Goal: Task Accomplishment & Management: Manage account settings

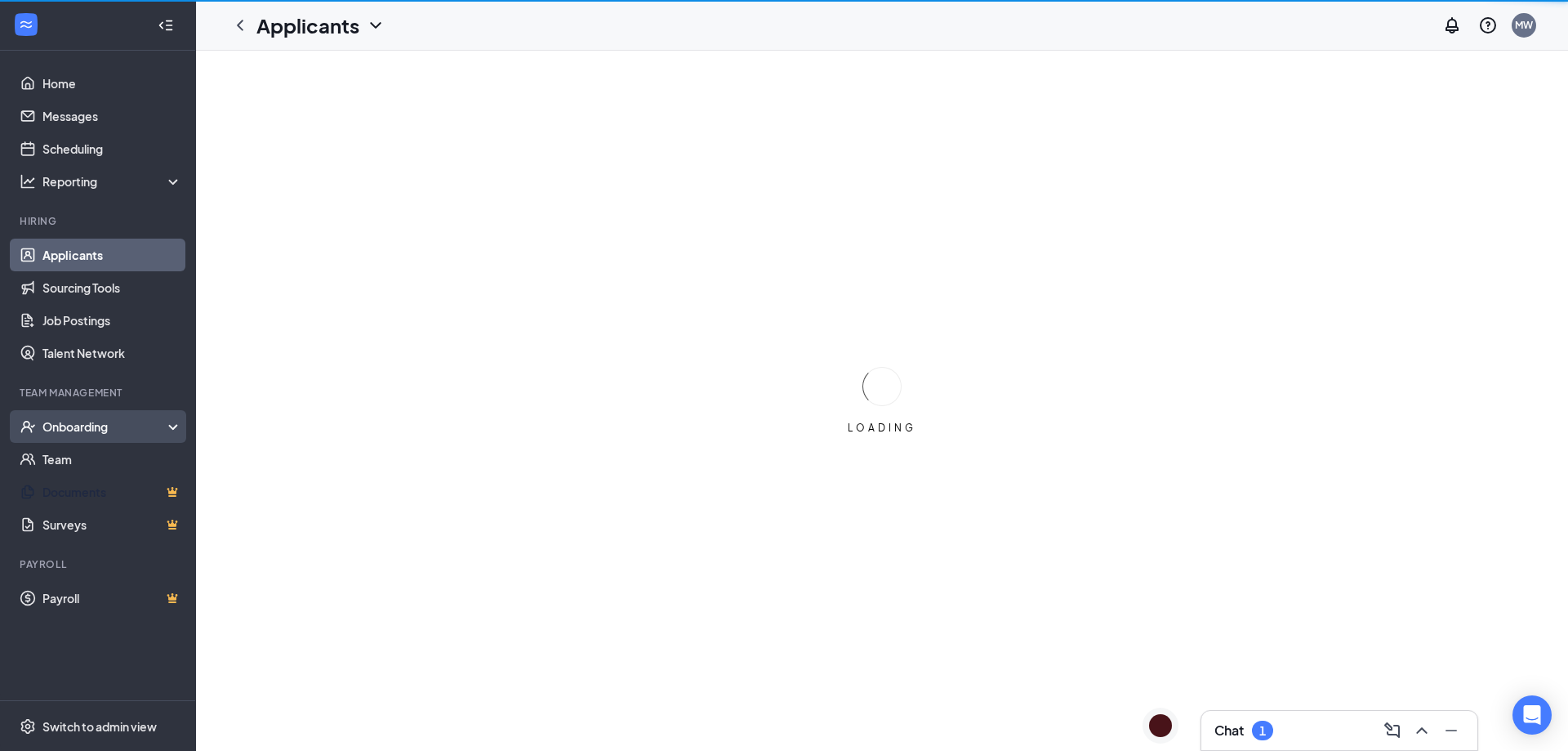
click at [96, 430] on div "Onboarding" at bounding box center [105, 426] width 126 height 16
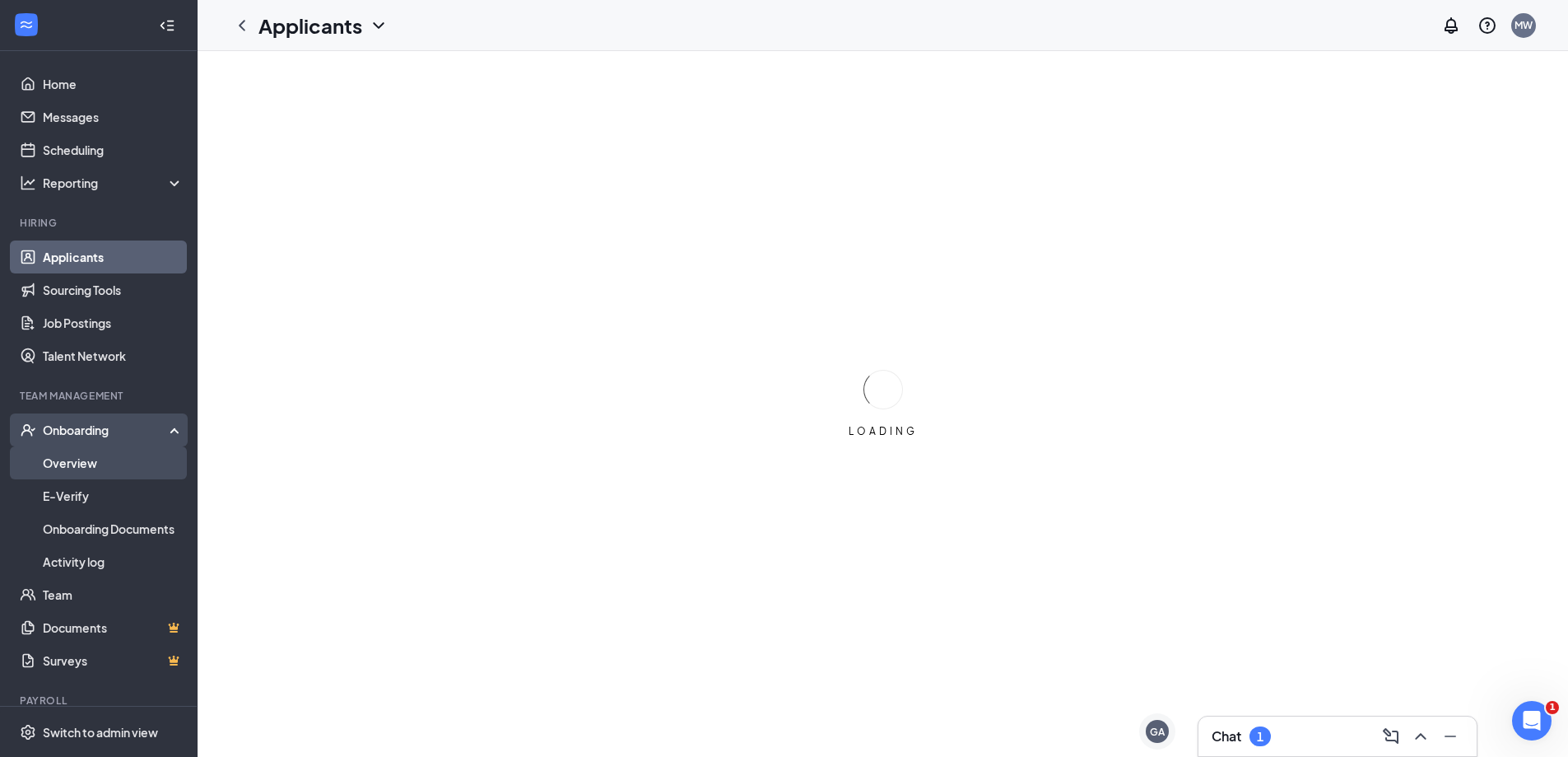
click at [83, 468] on link "Overview" at bounding box center [113, 463] width 141 height 33
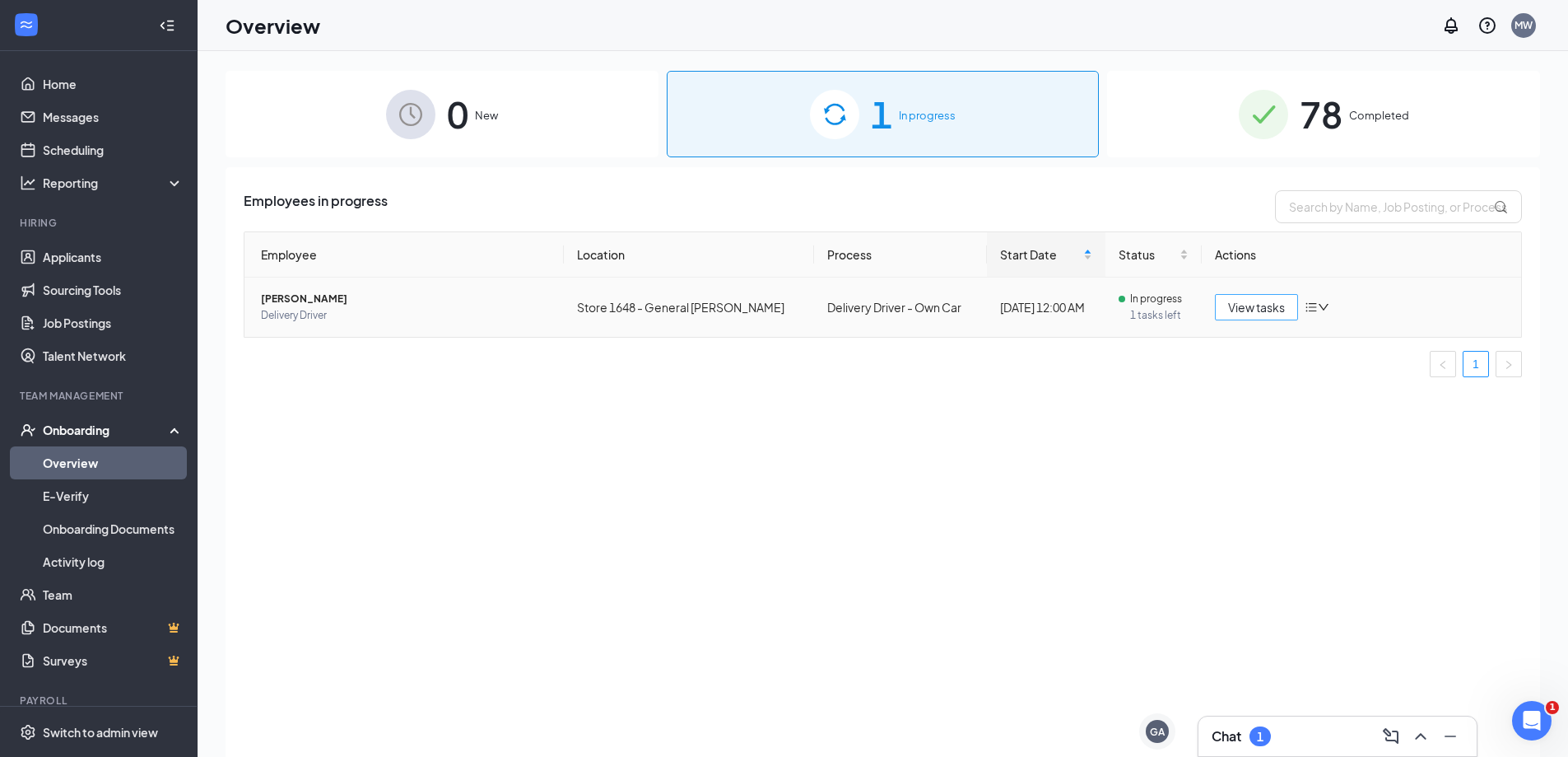
click at [1253, 312] on span "View tasks" at bounding box center [1256, 307] width 57 height 18
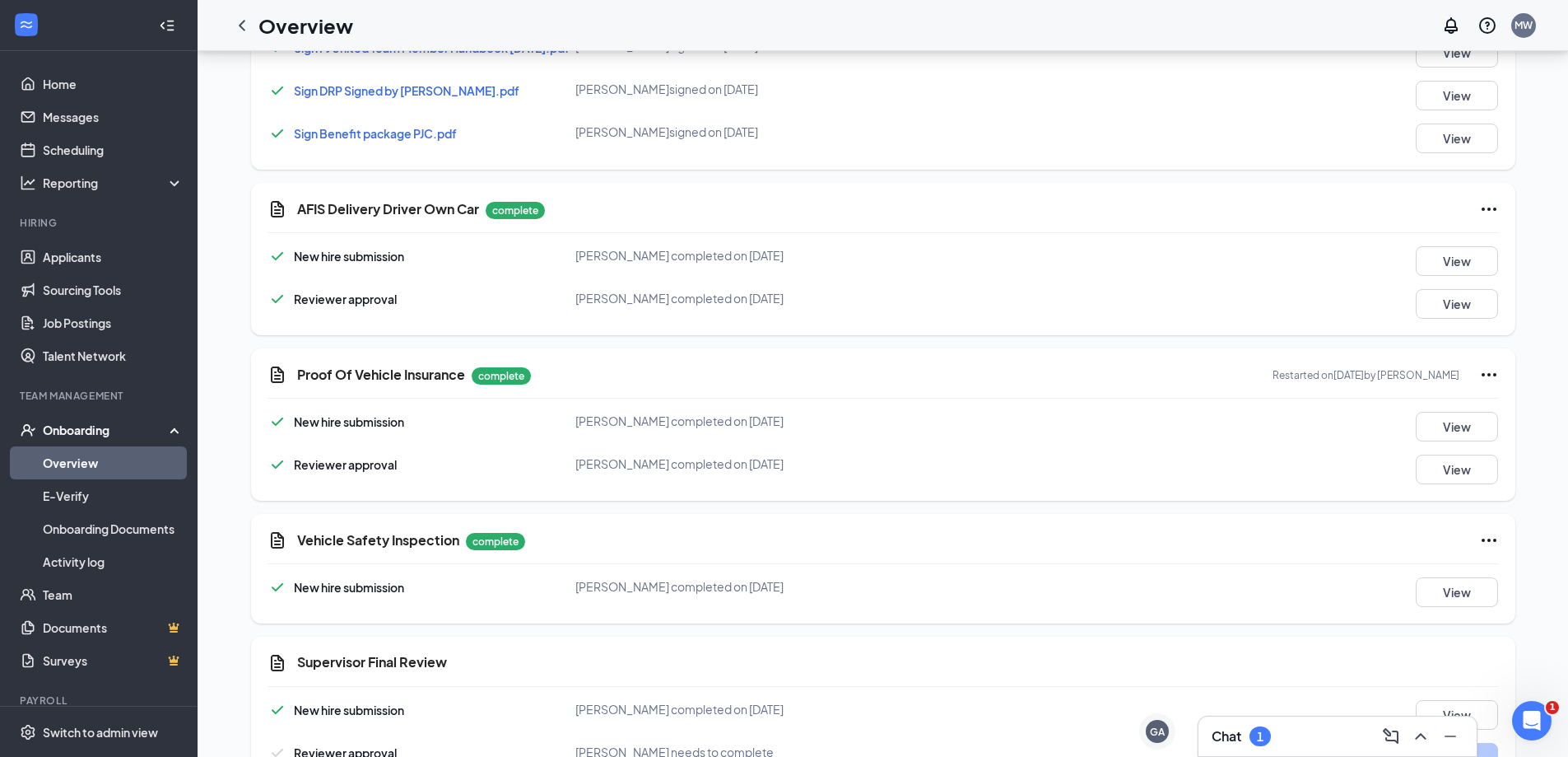
scroll to position [1778, 0]
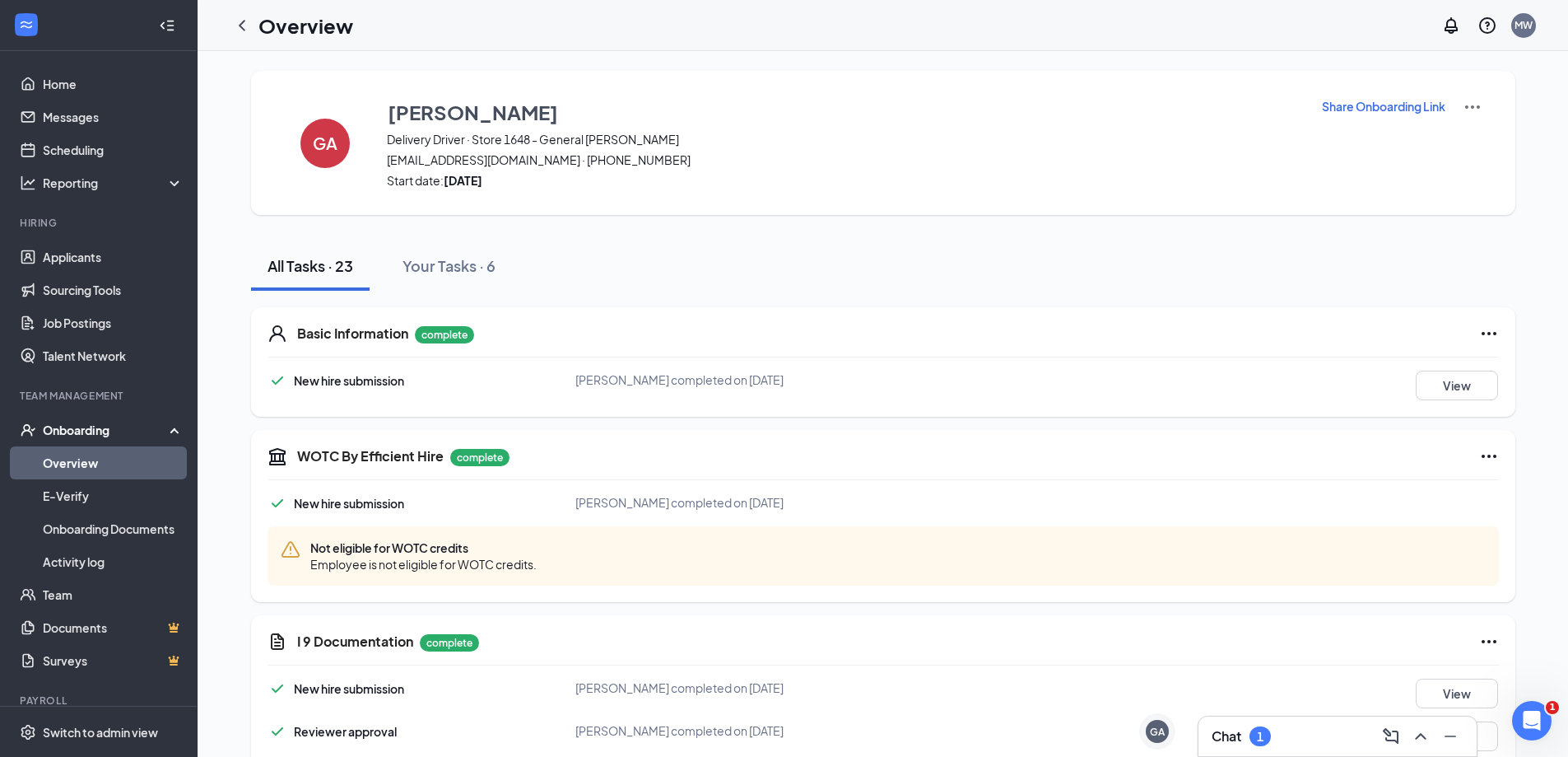
click at [1076, 174] on div "Giovanna Arici Delivery Driver · Store 1648 - General Booth giovannaya199@gmail…" at bounding box center [843, 142] width 913 height 92
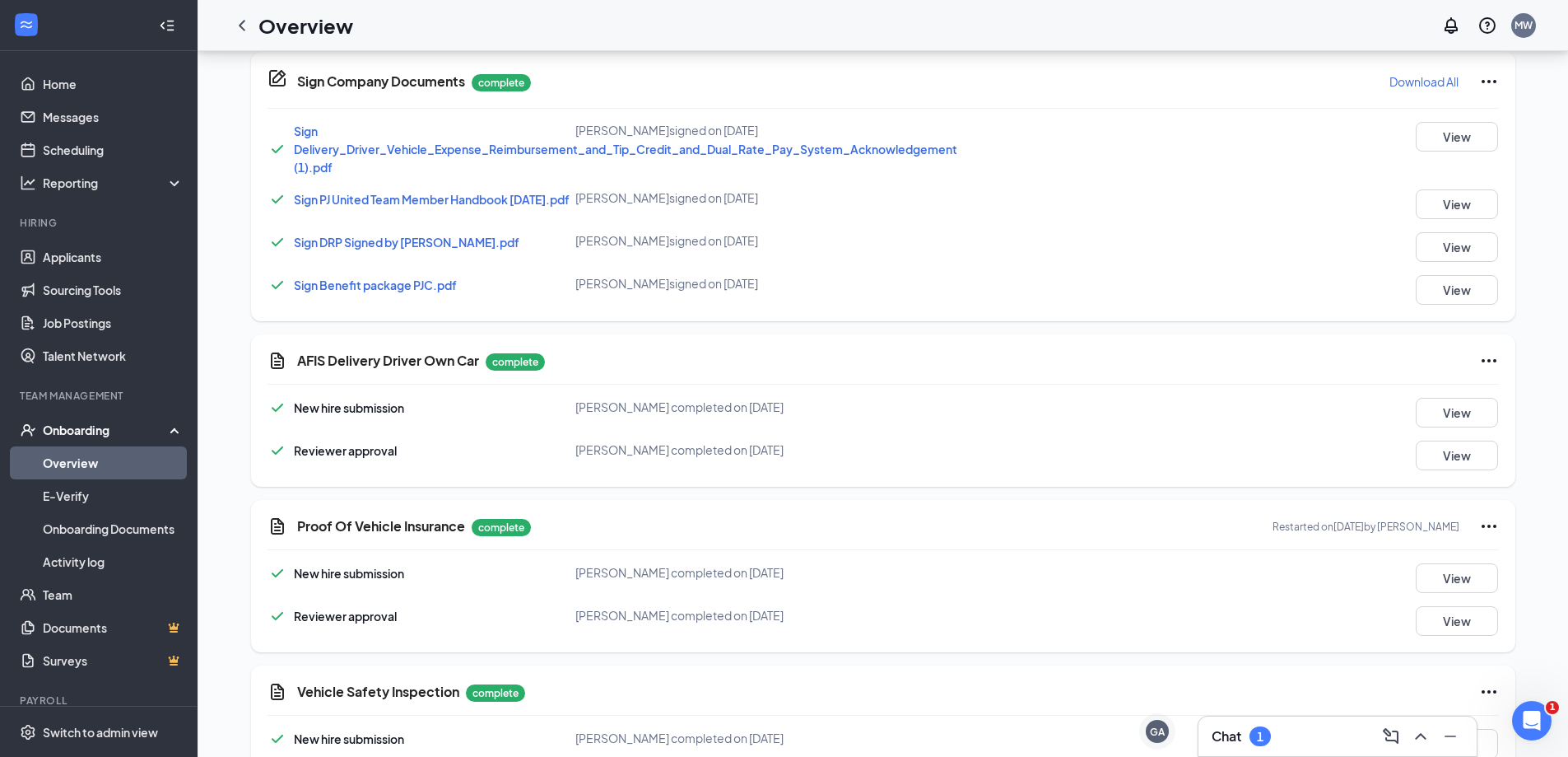
scroll to position [1565, 0]
